Goal: Find contact information: Find contact information

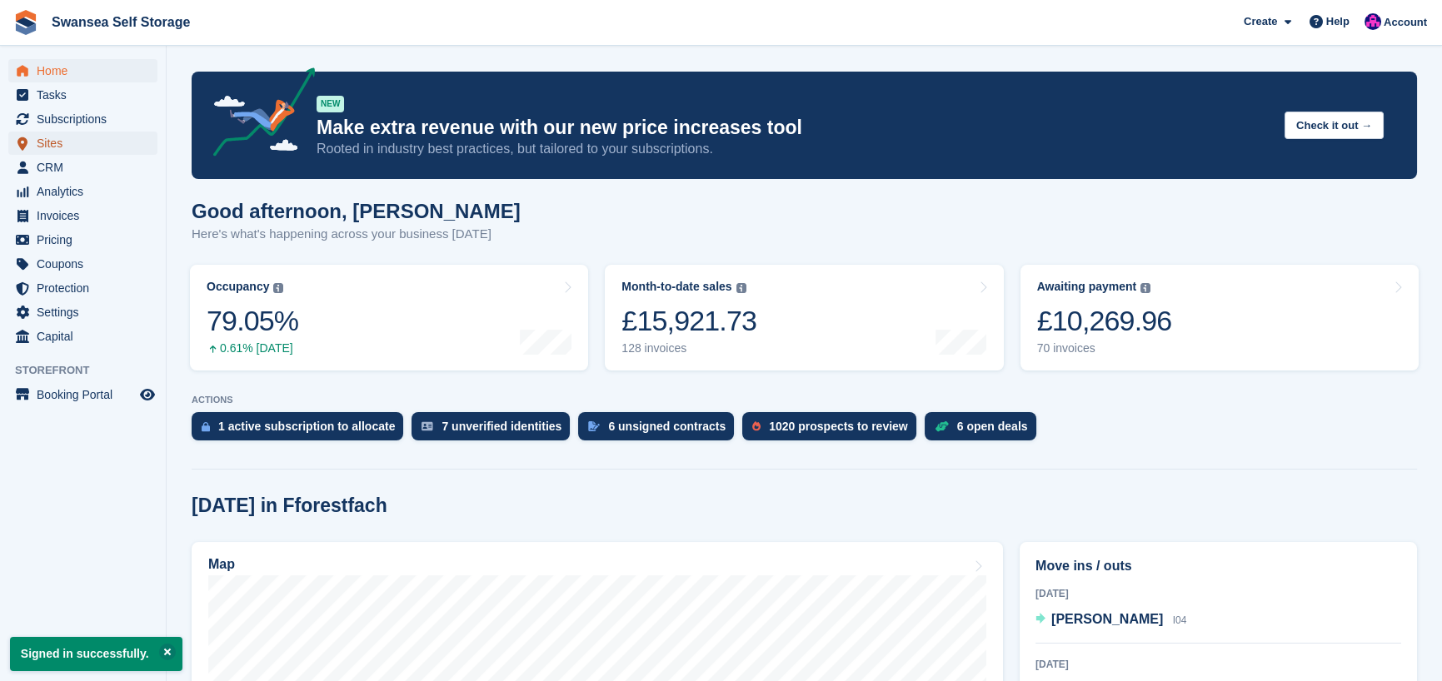
click at [59, 147] on span "Sites" at bounding box center [87, 143] width 100 height 23
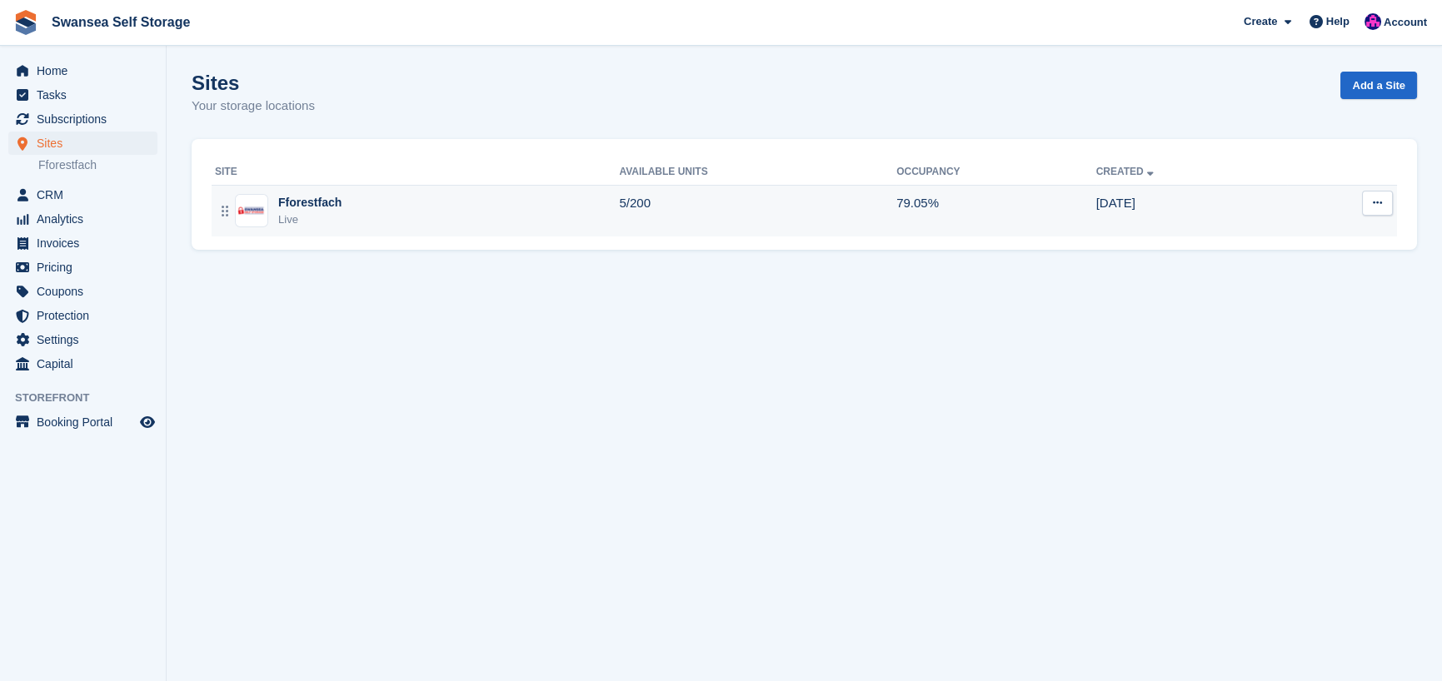
click at [296, 210] on div "Fforestfach" at bounding box center [309, 202] width 63 height 17
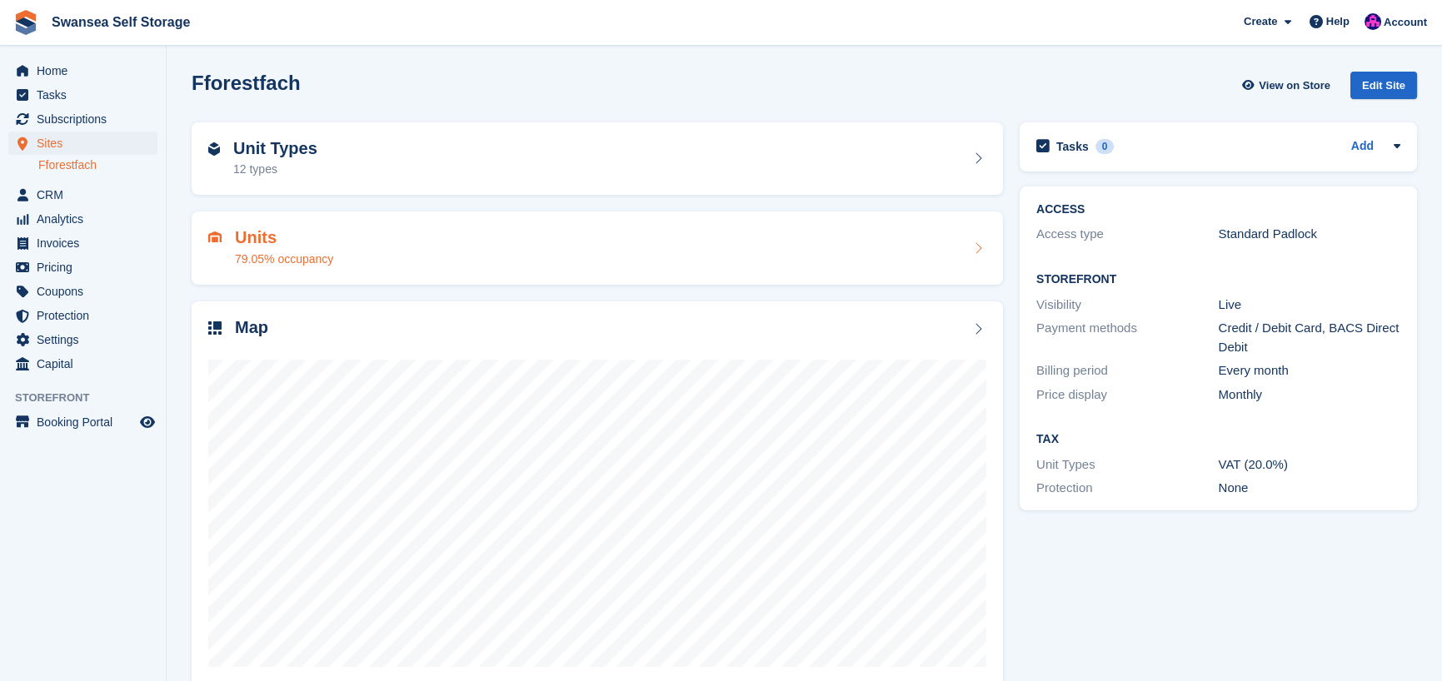
click at [292, 252] on div "79.05% occupancy" at bounding box center [284, 259] width 98 height 17
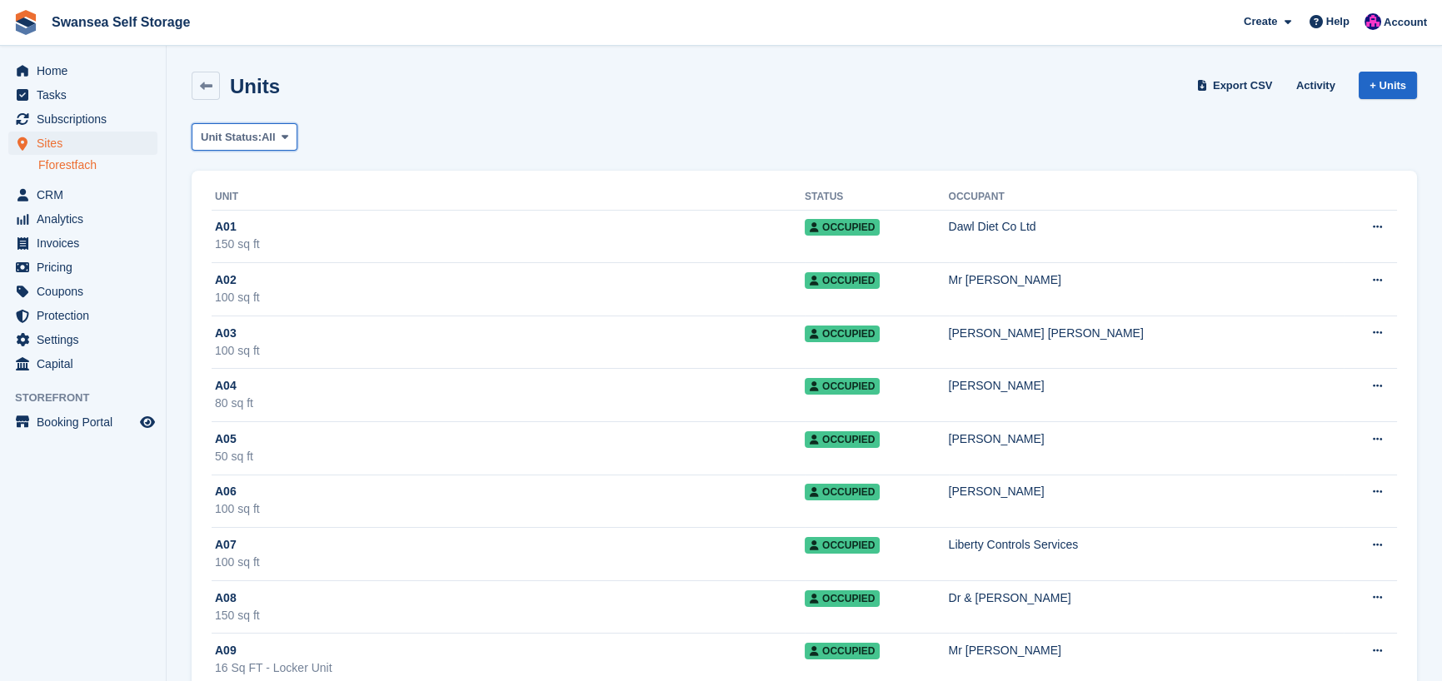
click at [249, 136] on span "Unit Status:" at bounding box center [231, 137] width 61 height 17
click at [276, 209] on link "Available" at bounding box center [271, 207] width 145 height 30
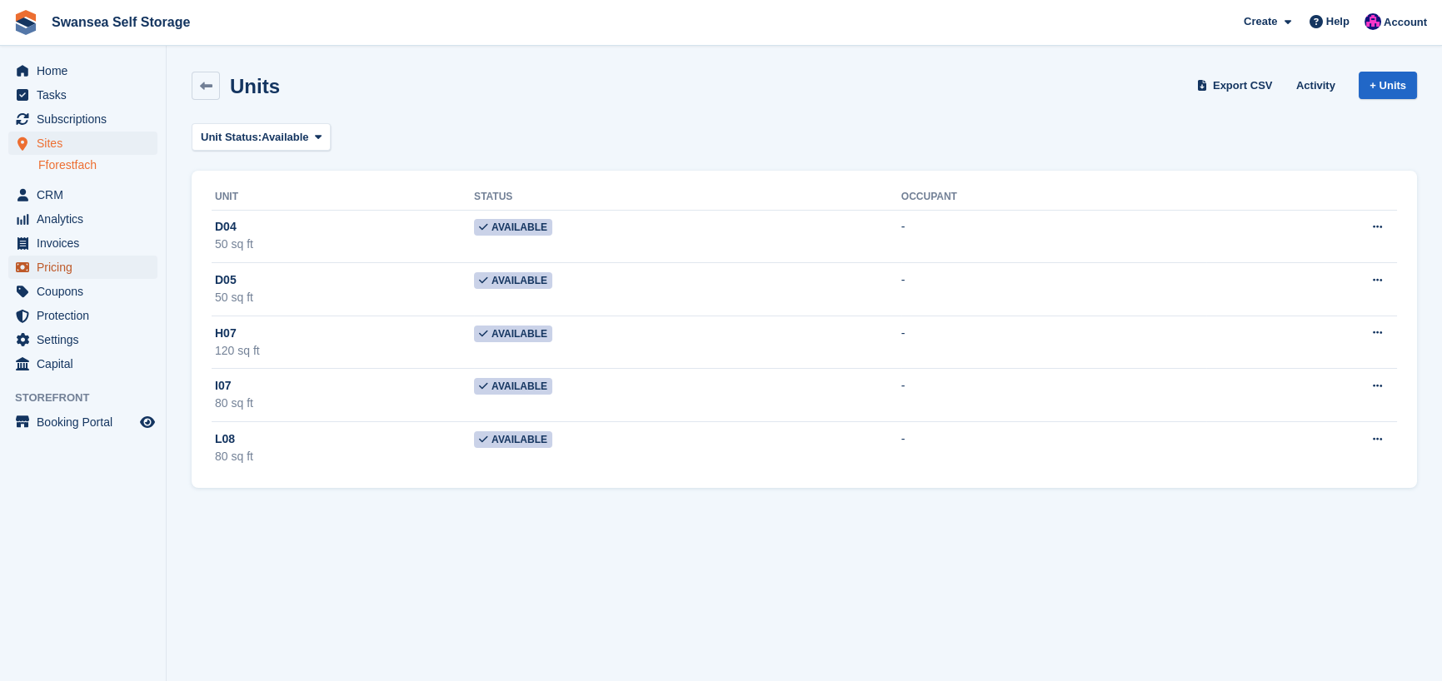
click at [94, 269] on span "Pricing" at bounding box center [87, 267] width 100 height 23
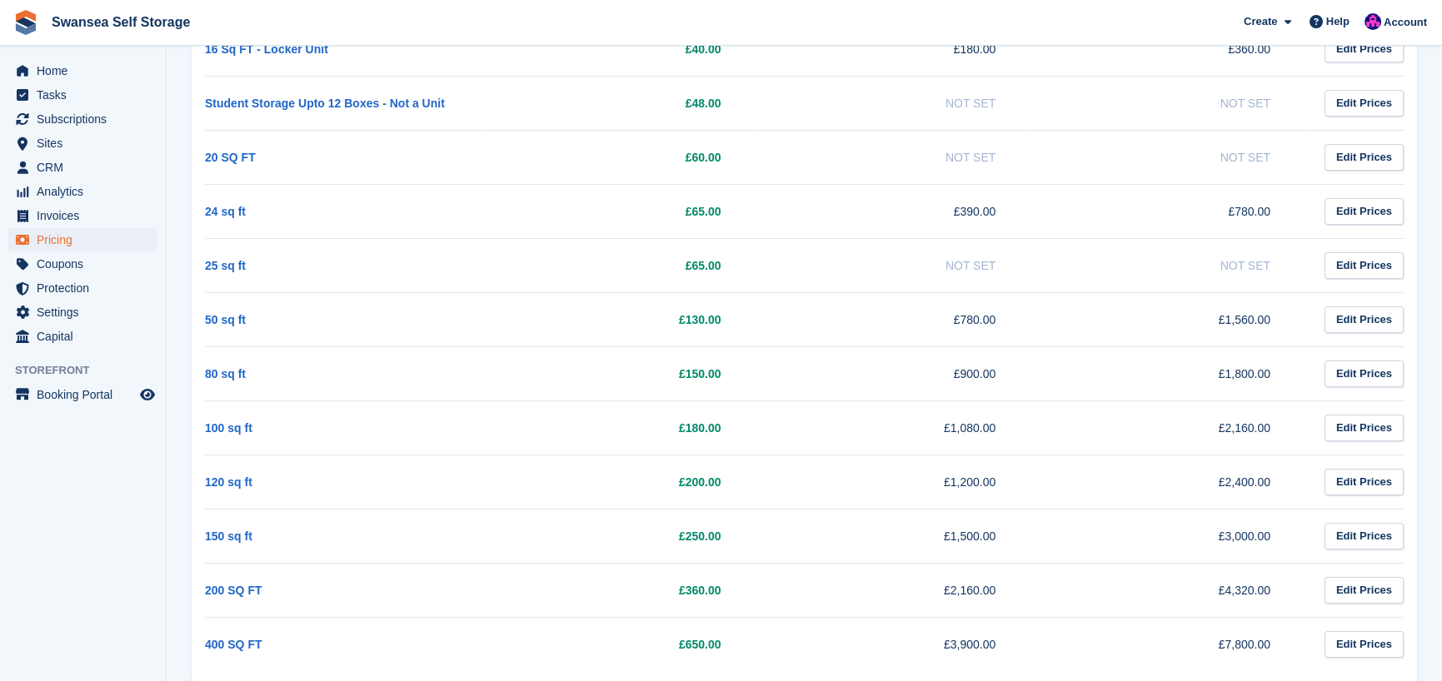
scroll to position [331, 0]
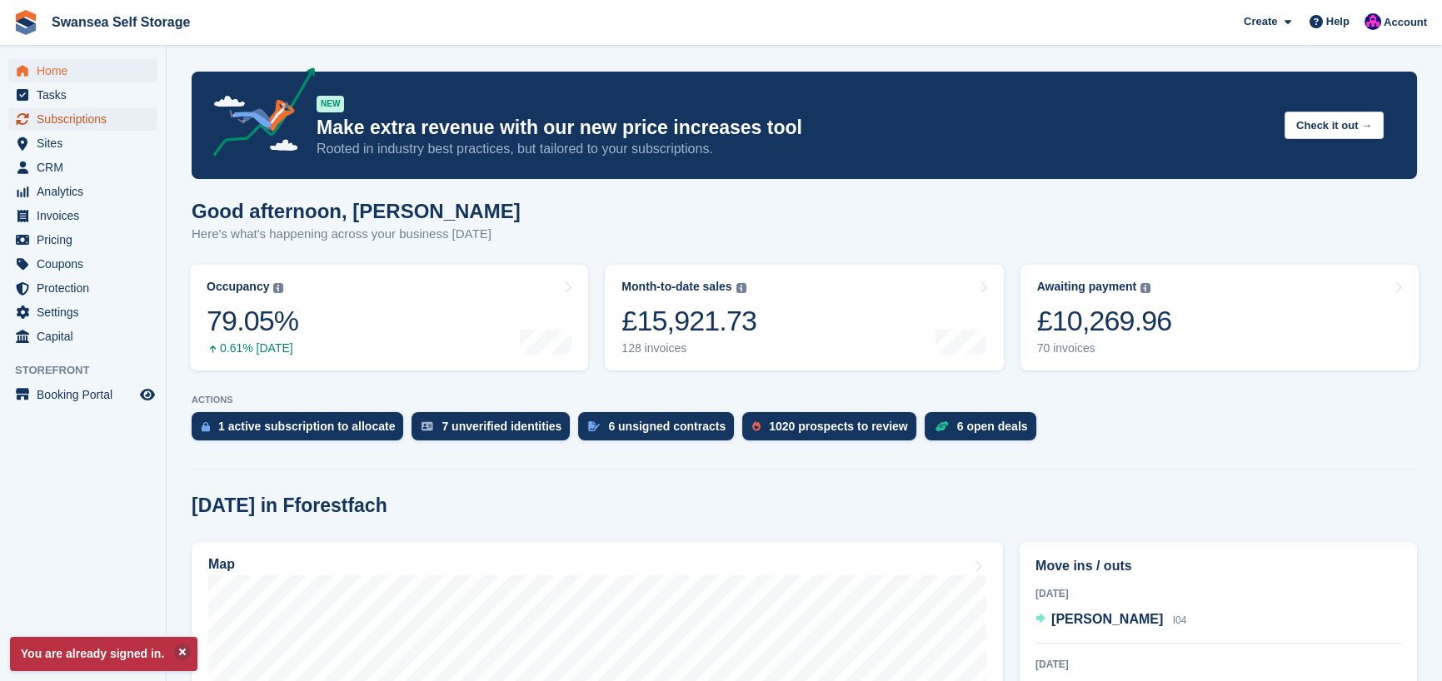
click at [88, 122] on span "Subscriptions" at bounding box center [87, 118] width 100 height 23
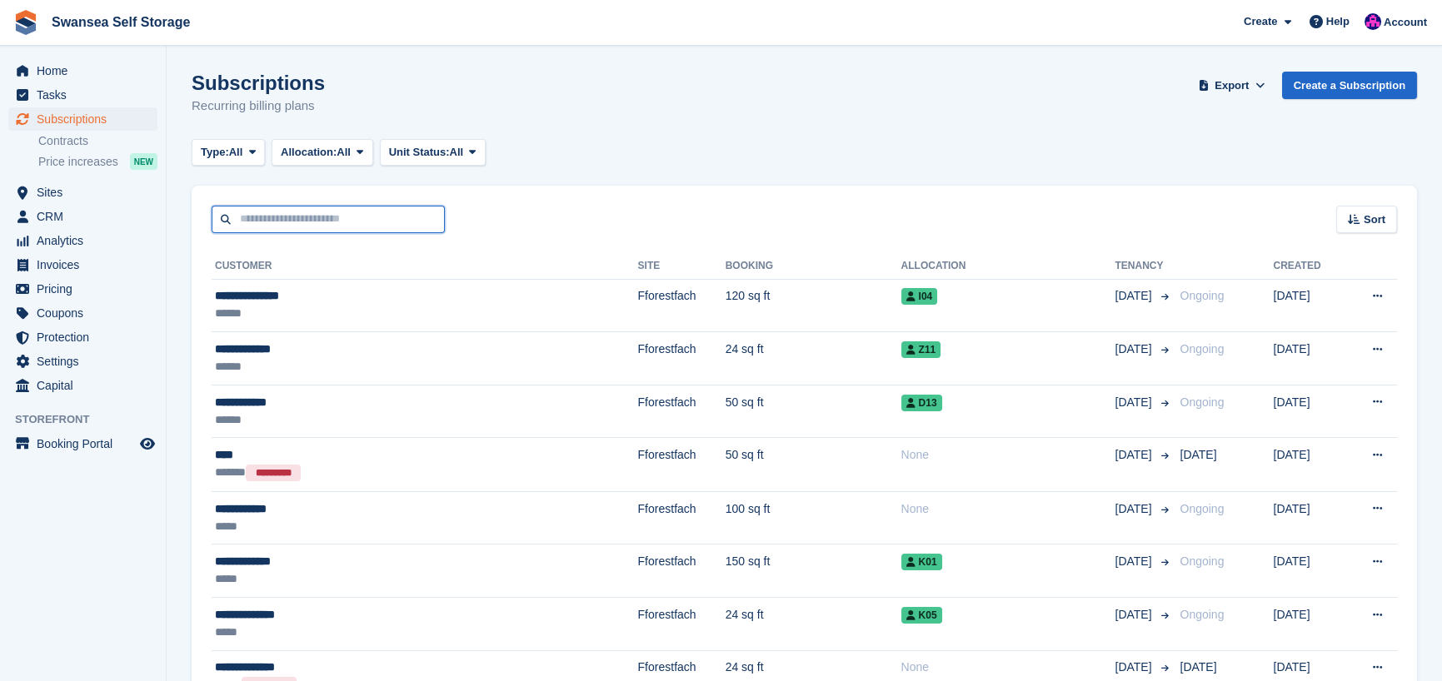
click at [264, 217] on input "text" at bounding box center [328, 219] width 233 height 27
type input "*****"
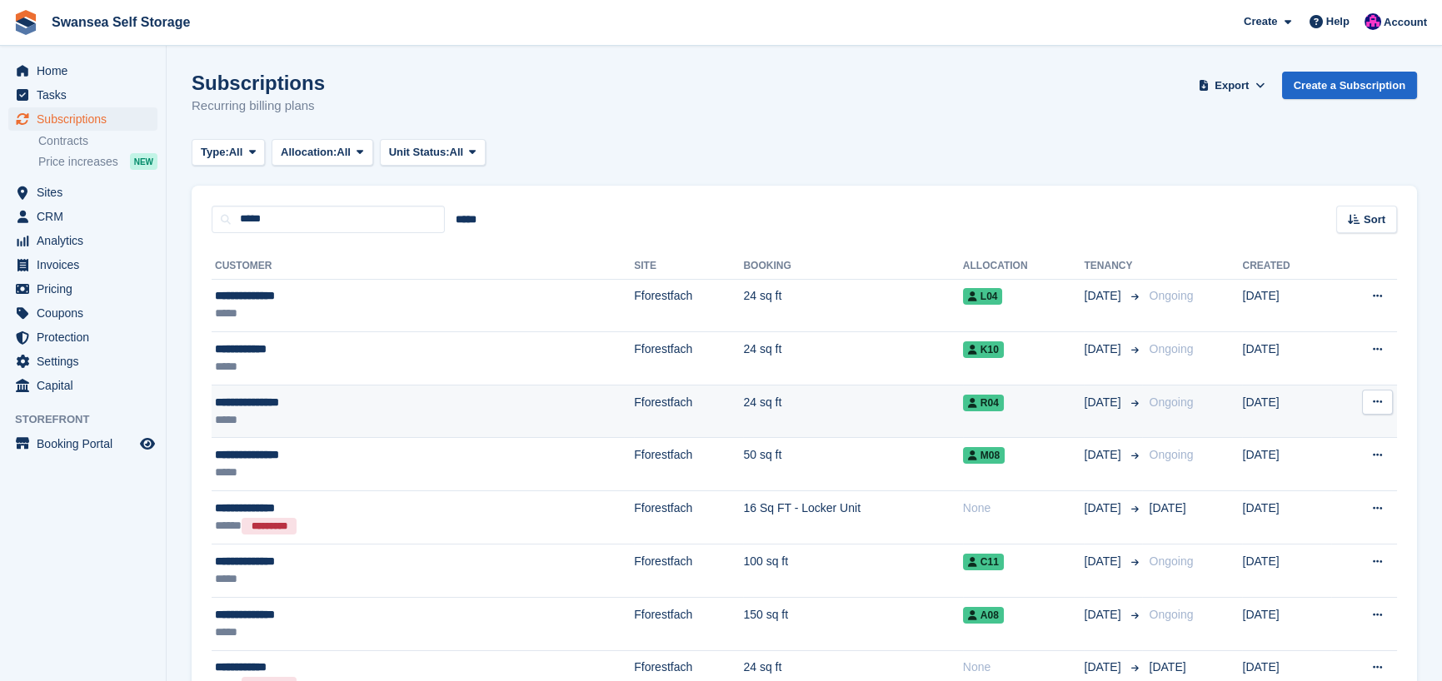
click at [634, 400] on td "Fforestfach" at bounding box center [688, 411] width 109 height 53
drag, startPoint x: 482, startPoint y: 400, endPoint x: 501, endPoint y: 403, distance: 19.4
click at [634, 399] on td "Fforestfach" at bounding box center [688, 411] width 109 height 53
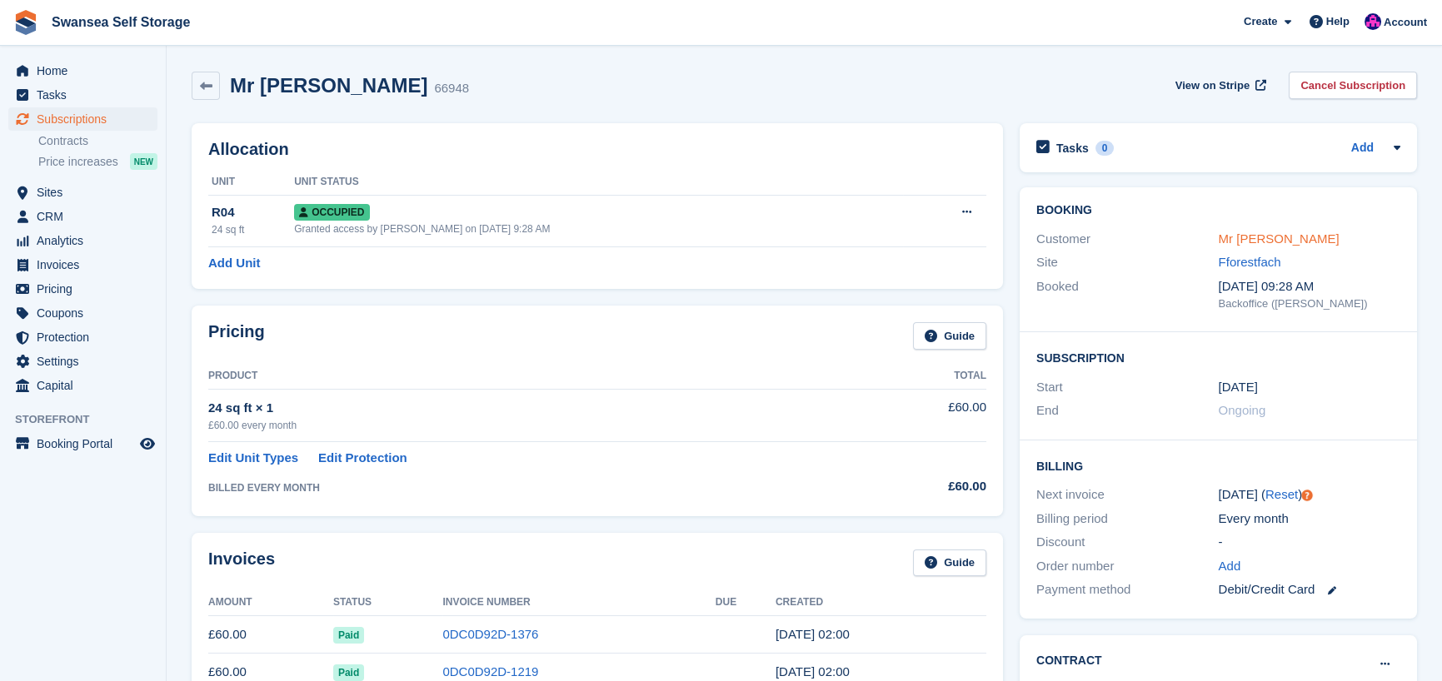
click at [1296, 237] on link "Mr Daniel Evans" at bounding box center [1279, 239] width 121 height 14
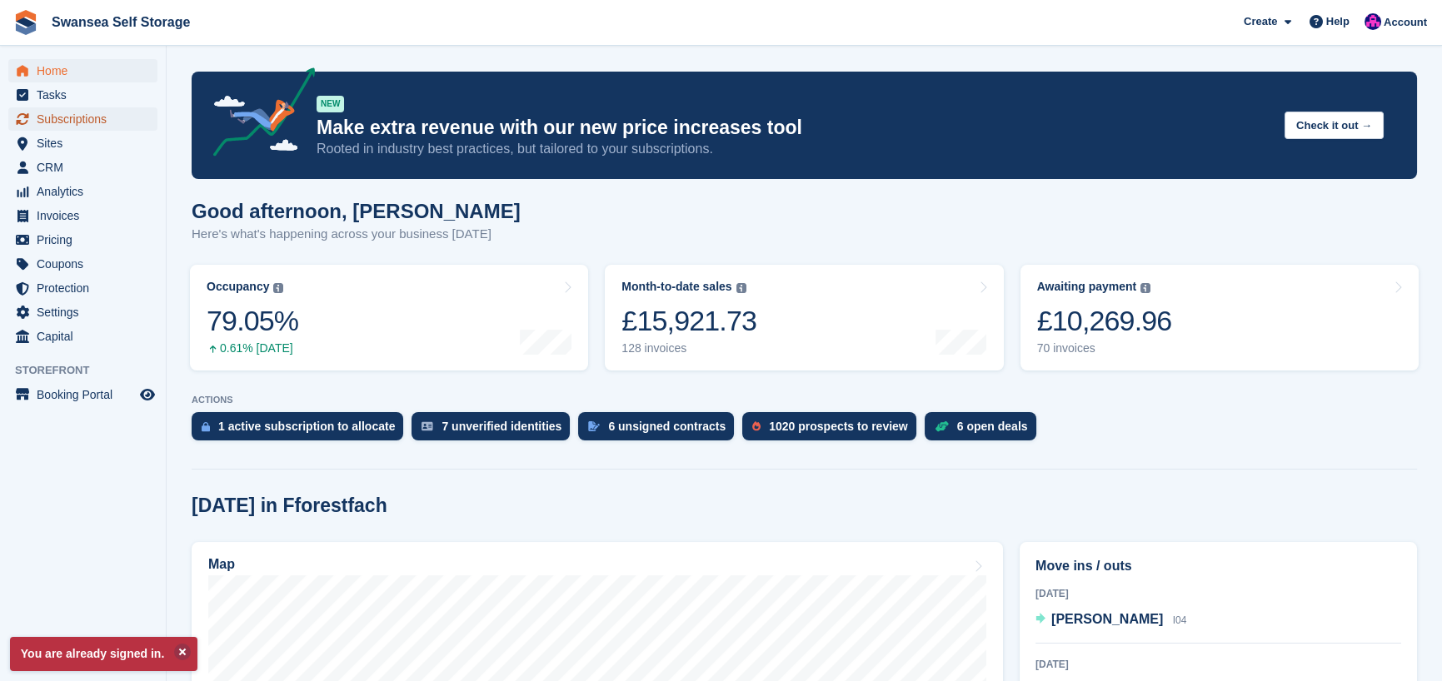
click at [81, 122] on span "Subscriptions" at bounding box center [87, 118] width 100 height 23
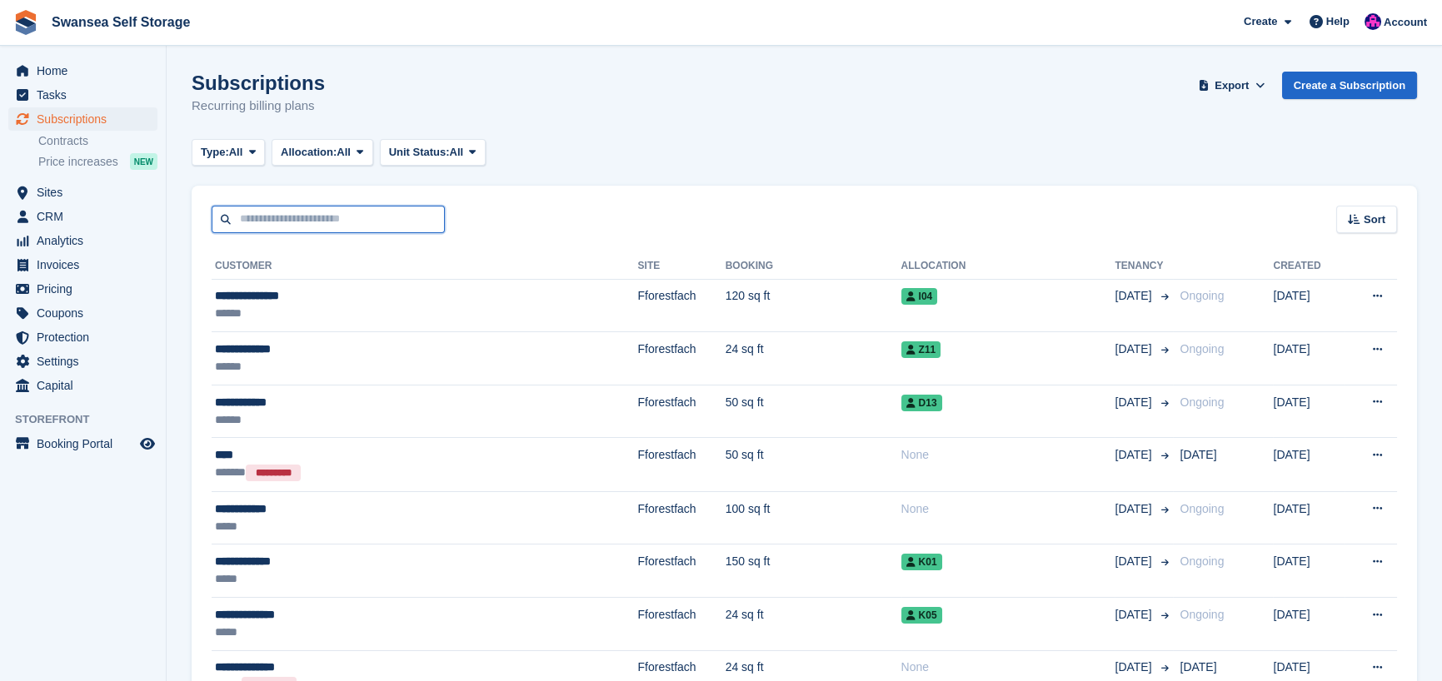
click at [258, 225] on input "text" at bounding box center [328, 219] width 233 height 27
type input "*****"
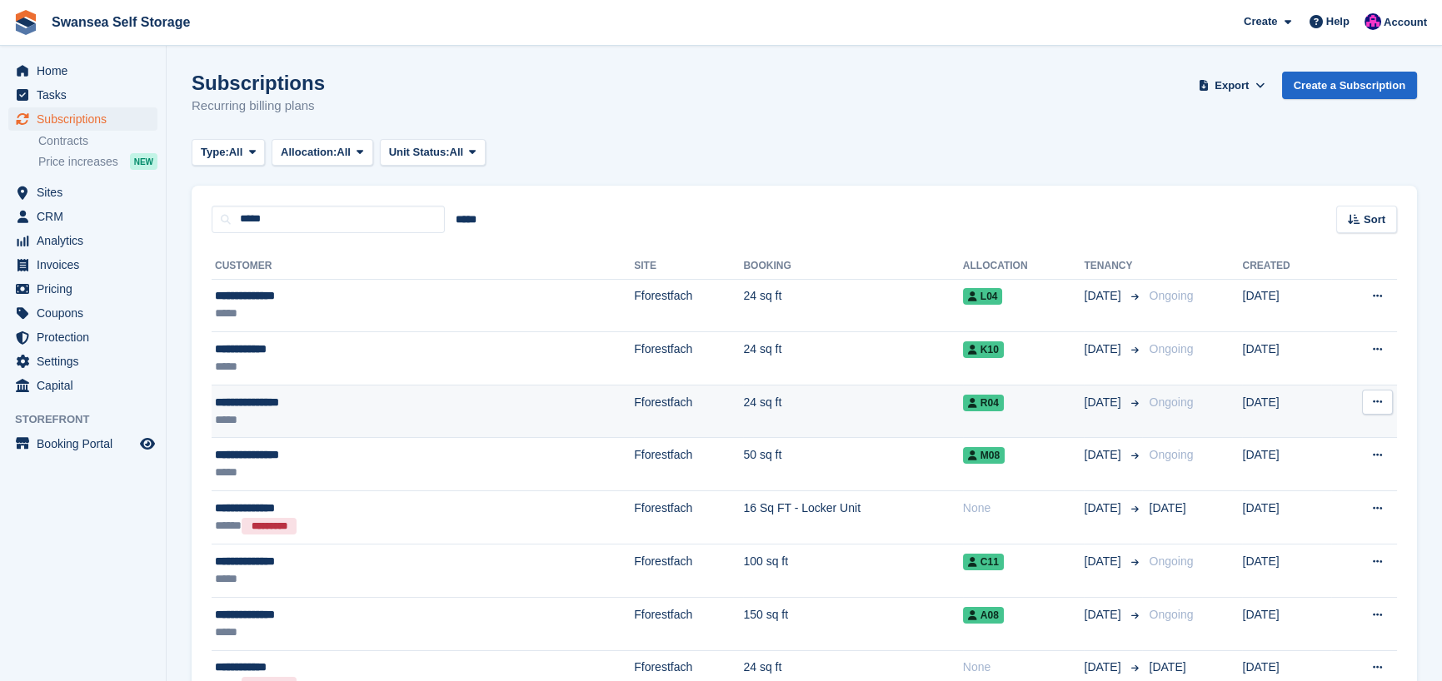
click at [634, 402] on td "Fforestfach" at bounding box center [688, 411] width 109 height 53
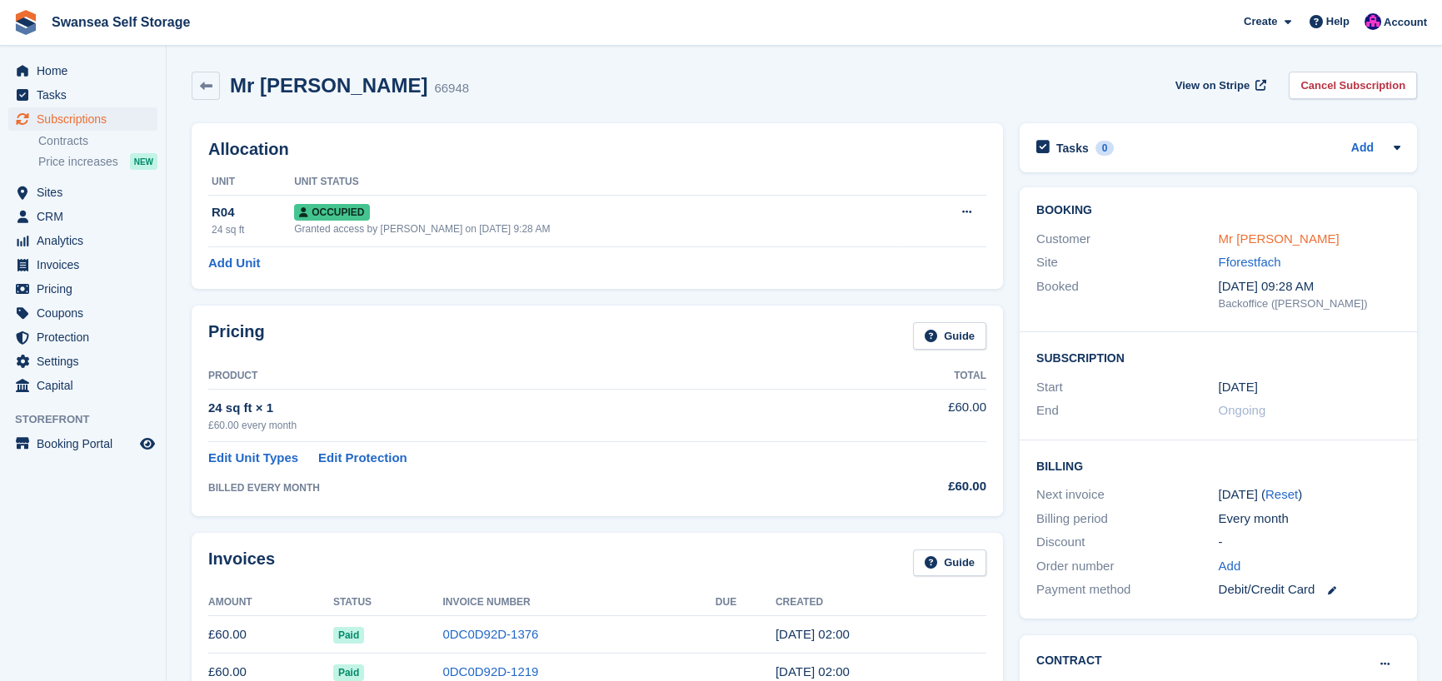
click at [1281, 237] on link "Mr [PERSON_NAME]" at bounding box center [1279, 239] width 121 height 14
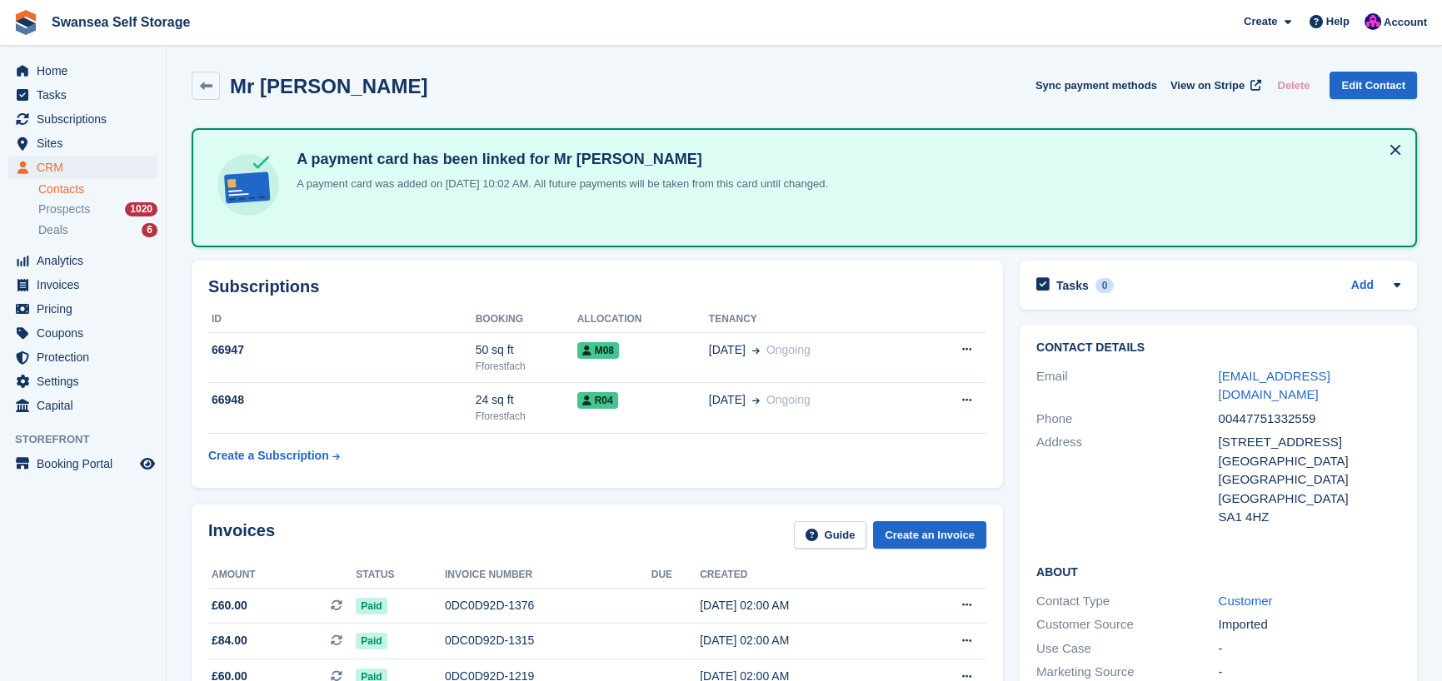
click at [1380, 431] on div "Address [STREET_ADDRESS] [GEOGRAPHIC_DATA] SA1 4HZ" at bounding box center [1218, 480] width 364 height 99
click at [1331, 374] on link "[EMAIL_ADDRESS][DOMAIN_NAME]" at bounding box center [1275, 385] width 112 height 33
